Goal: Communication & Community: Answer question/provide support

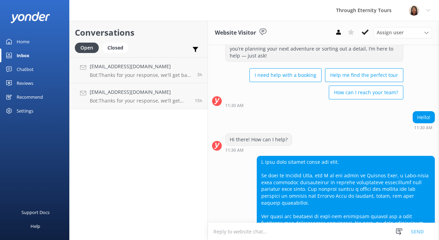
scroll to position [28, 0]
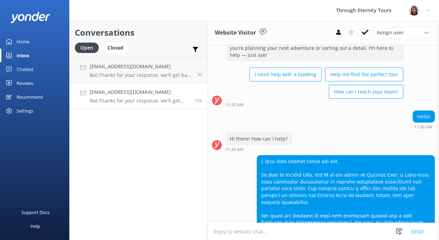
click at [91, 84] on link "[EMAIL_ADDRESS][DOMAIN_NAME] Bot: Thanks for your response, we'll get back to y…" at bounding box center [139, 96] width 138 height 26
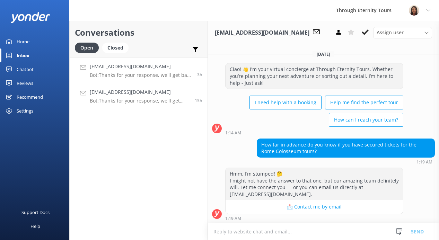
click at [144, 70] on h4 "[EMAIL_ADDRESS][DOMAIN_NAME]" at bounding box center [141, 67] width 102 height 8
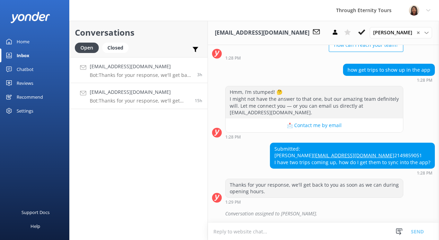
scroll to position [88, 0]
